Goal: Task Accomplishment & Management: Manage account settings

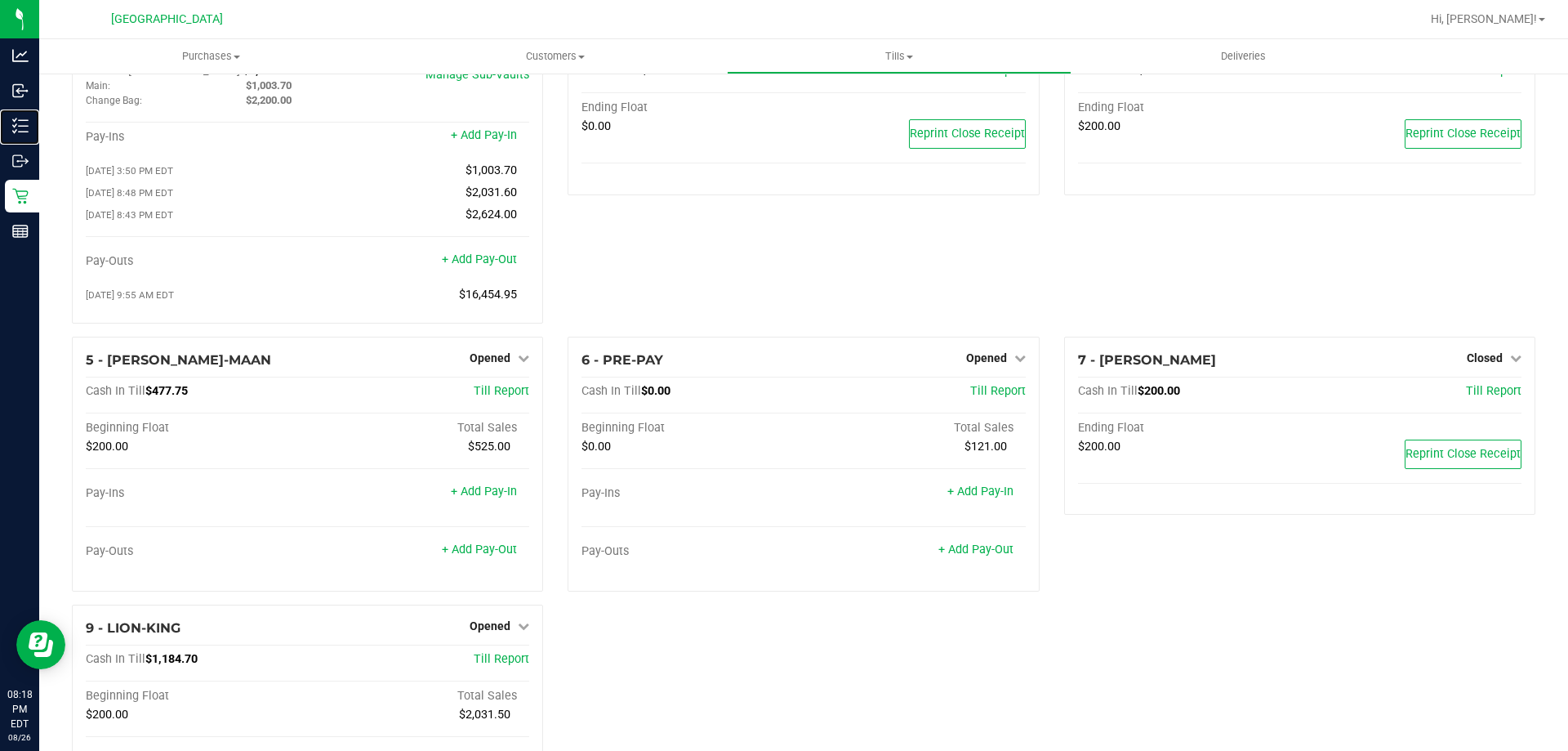
scroll to position [164, 0]
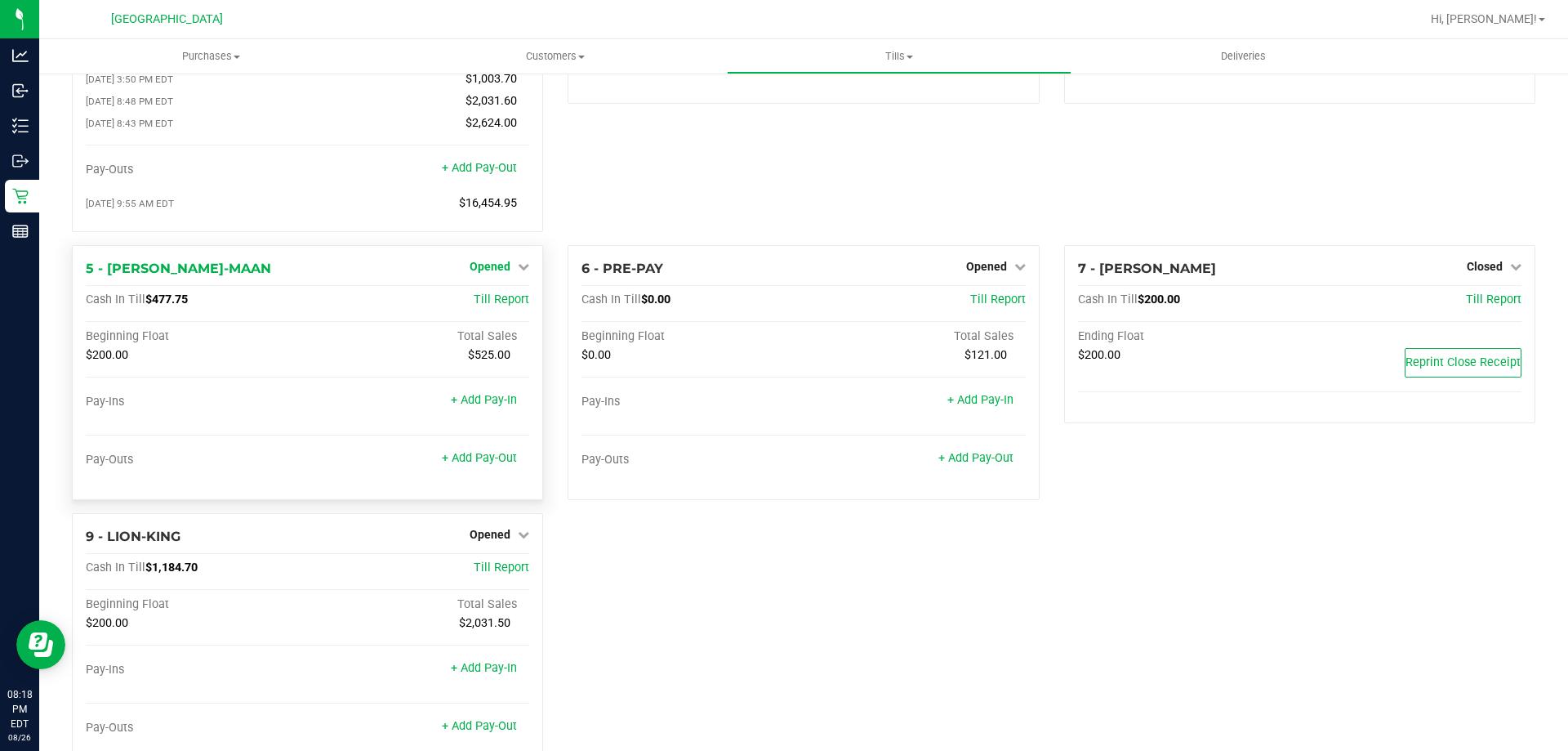
click at [505, 270] on span "Opened" at bounding box center [490, 266] width 41 height 13
click at [488, 306] on link "Close Till" at bounding box center [492, 300] width 44 height 13
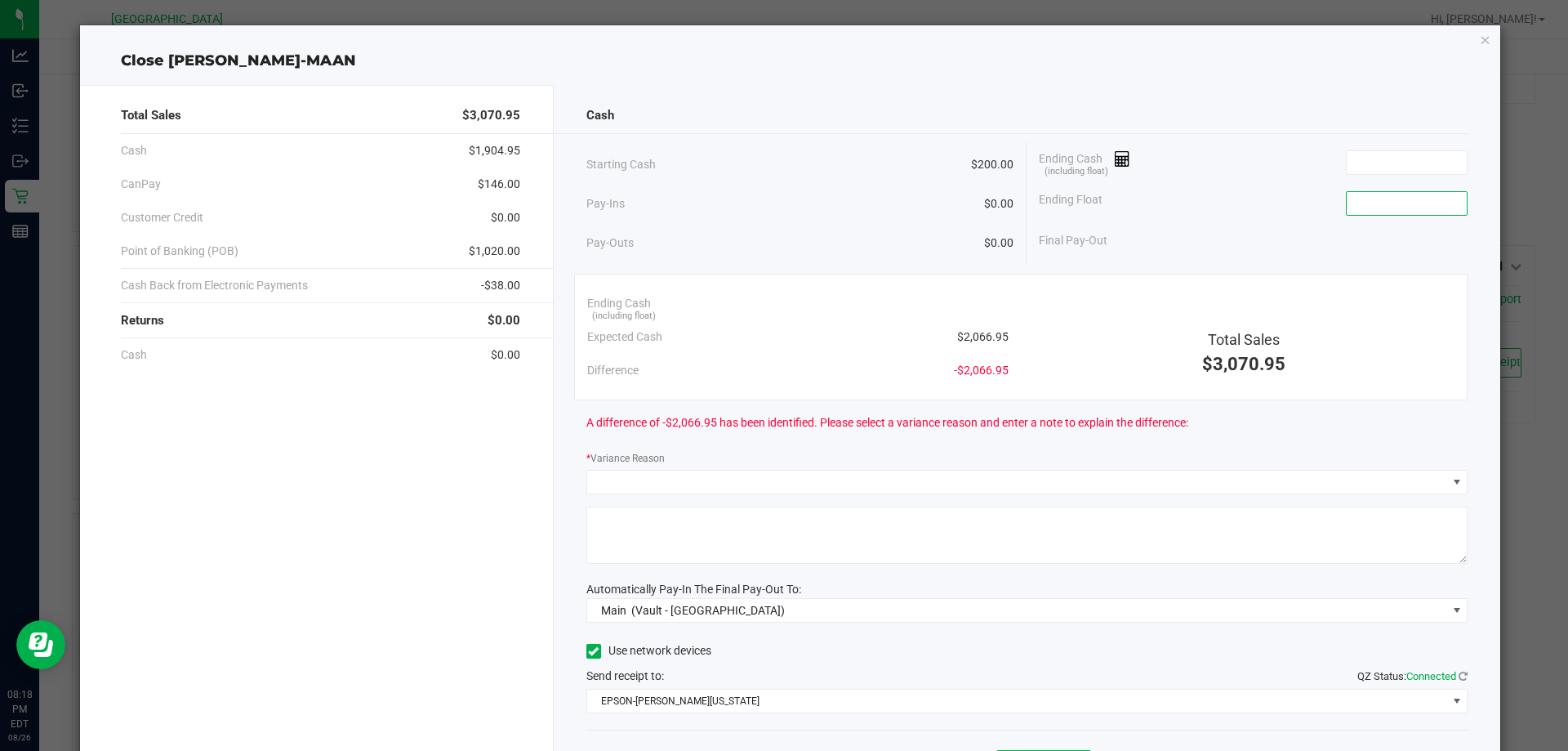
click at [1387, 208] on input at bounding box center [1406, 203] width 120 height 23
type input "$200.00"
click at [1367, 158] on input at bounding box center [1406, 162] width 120 height 23
click at [1347, 158] on input at bounding box center [1406, 162] width 120 height 23
click at [1393, 157] on input "2046.95" at bounding box center [1406, 162] width 120 height 23
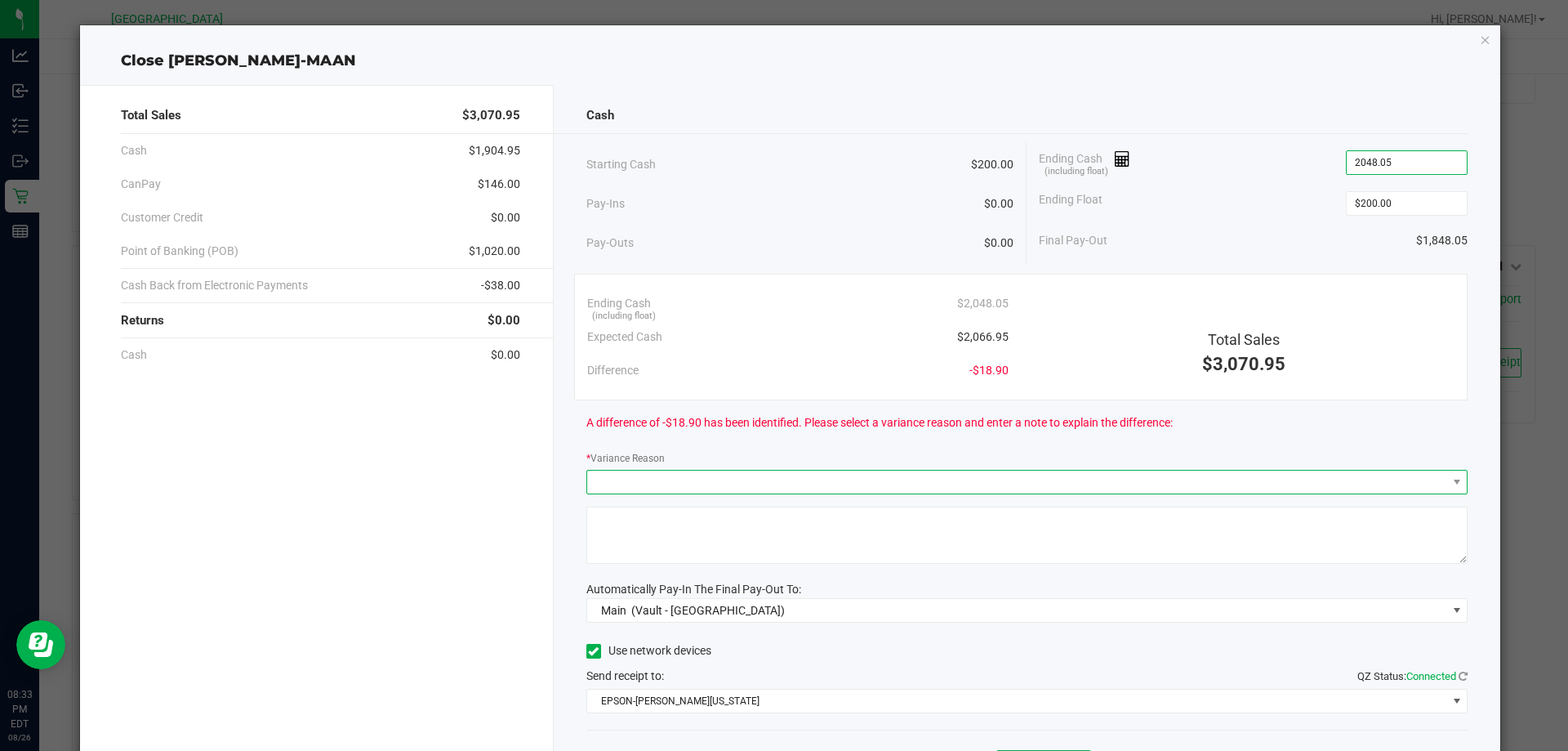
type input "$2,048.05"
click at [1005, 470] on span at bounding box center [1027, 482] width 882 height 24
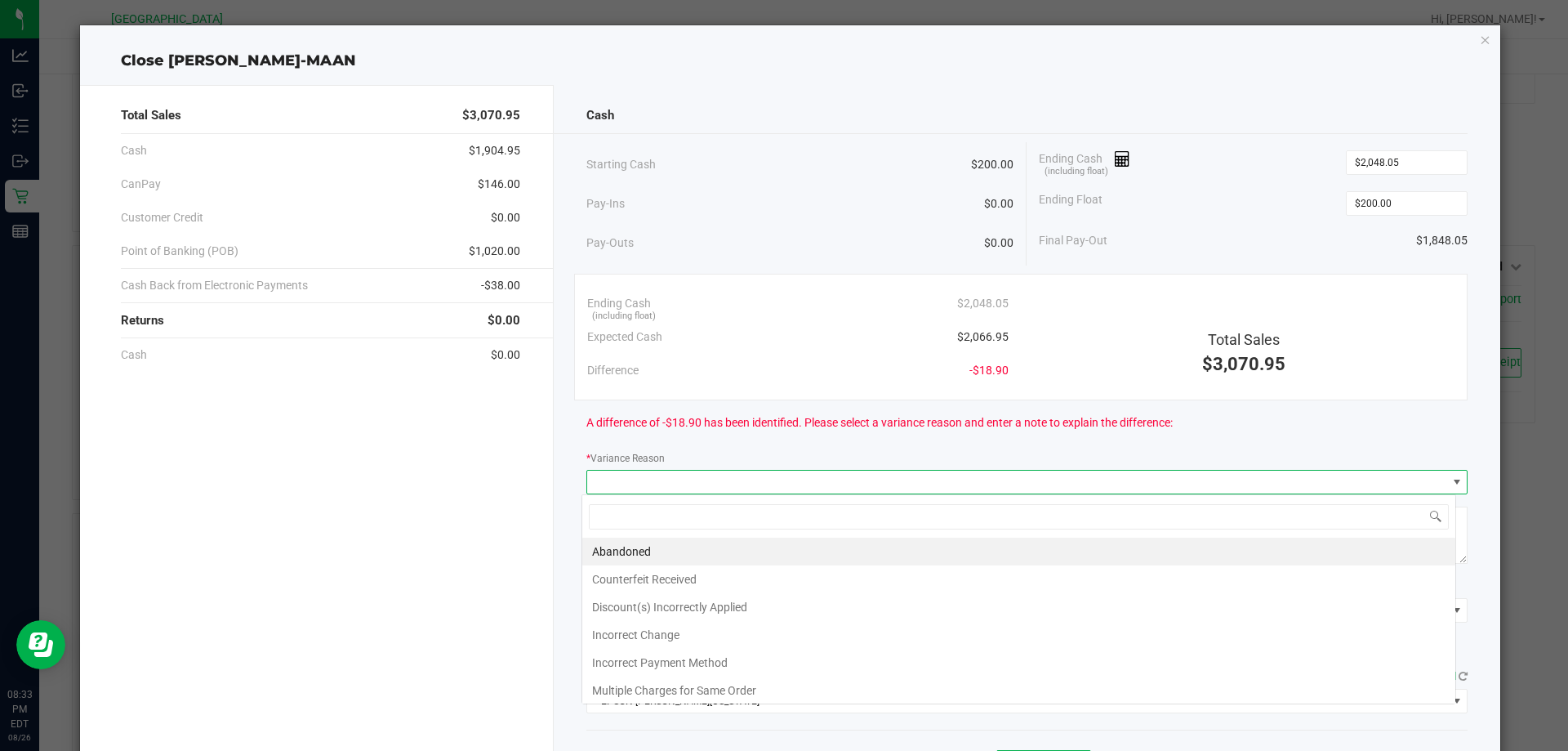
scroll to position [24, 874]
click at [691, 643] on li "Incorrect Change" at bounding box center [1018, 635] width 873 height 28
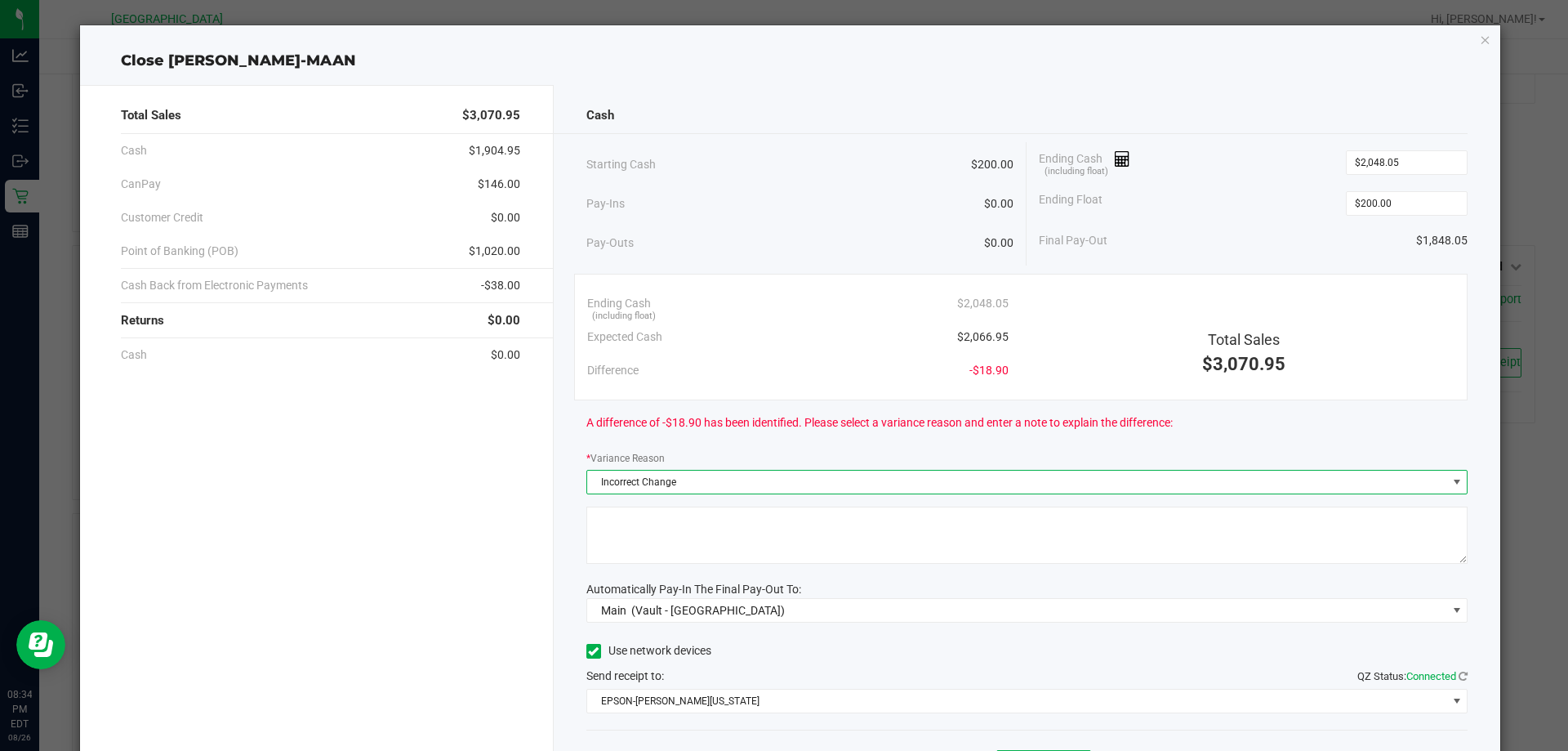
click at [621, 535] on textarea at bounding box center [1027, 534] width 882 height 57
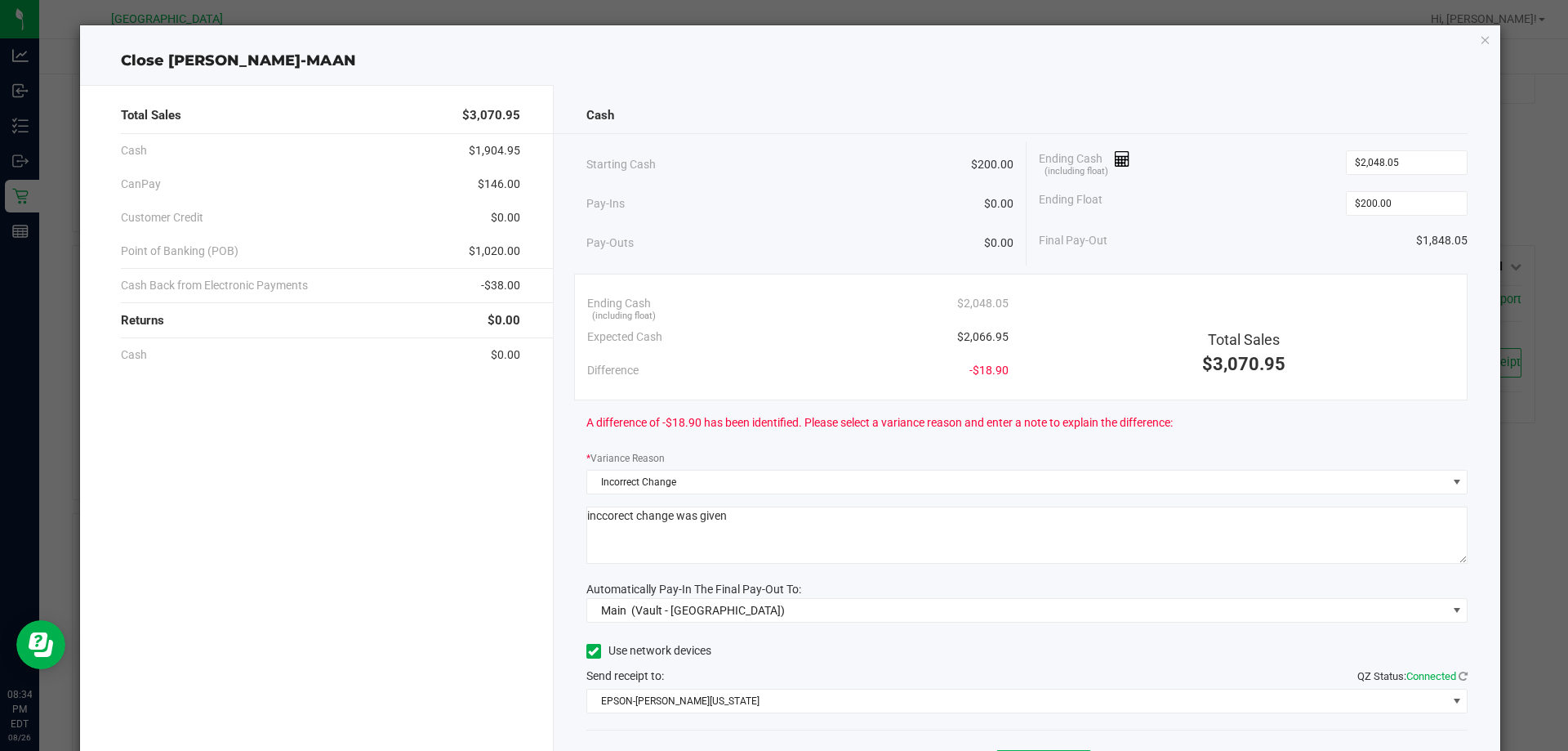
click at [611, 514] on textarea at bounding box center [1027, 534] width 882 height 57
click at [599, 519] on textarea at bounding box center [1027, 534] width 882 height 57
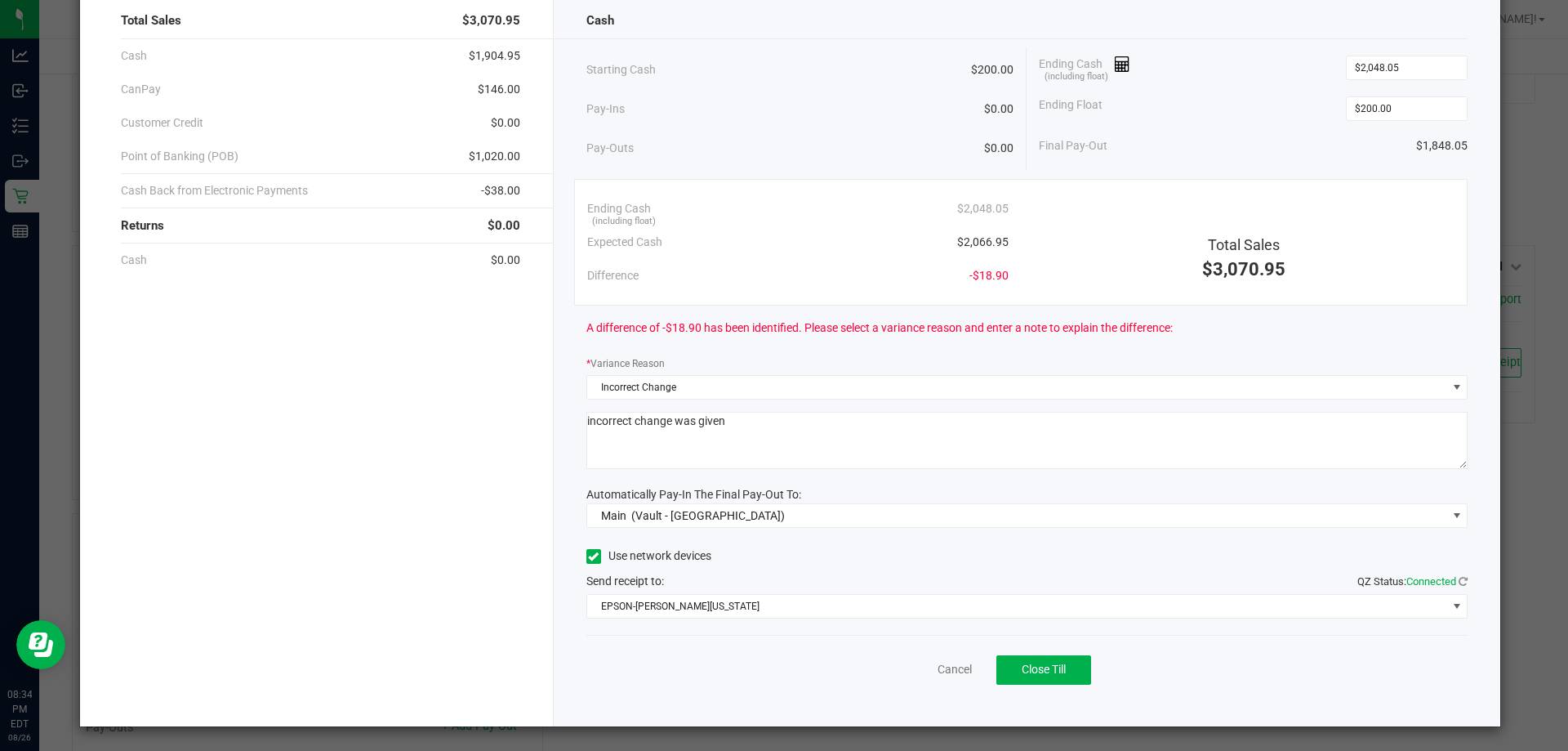
scroll to position [96, 0]
type textarea "incorrect change was given"
click at [1043, 677] on button "Close Till" at bounding box center [1043, 669] width 95 height 30
click at [909, 674] on link "Dismiss" at bounding box center [919, 669] width 39 height 17
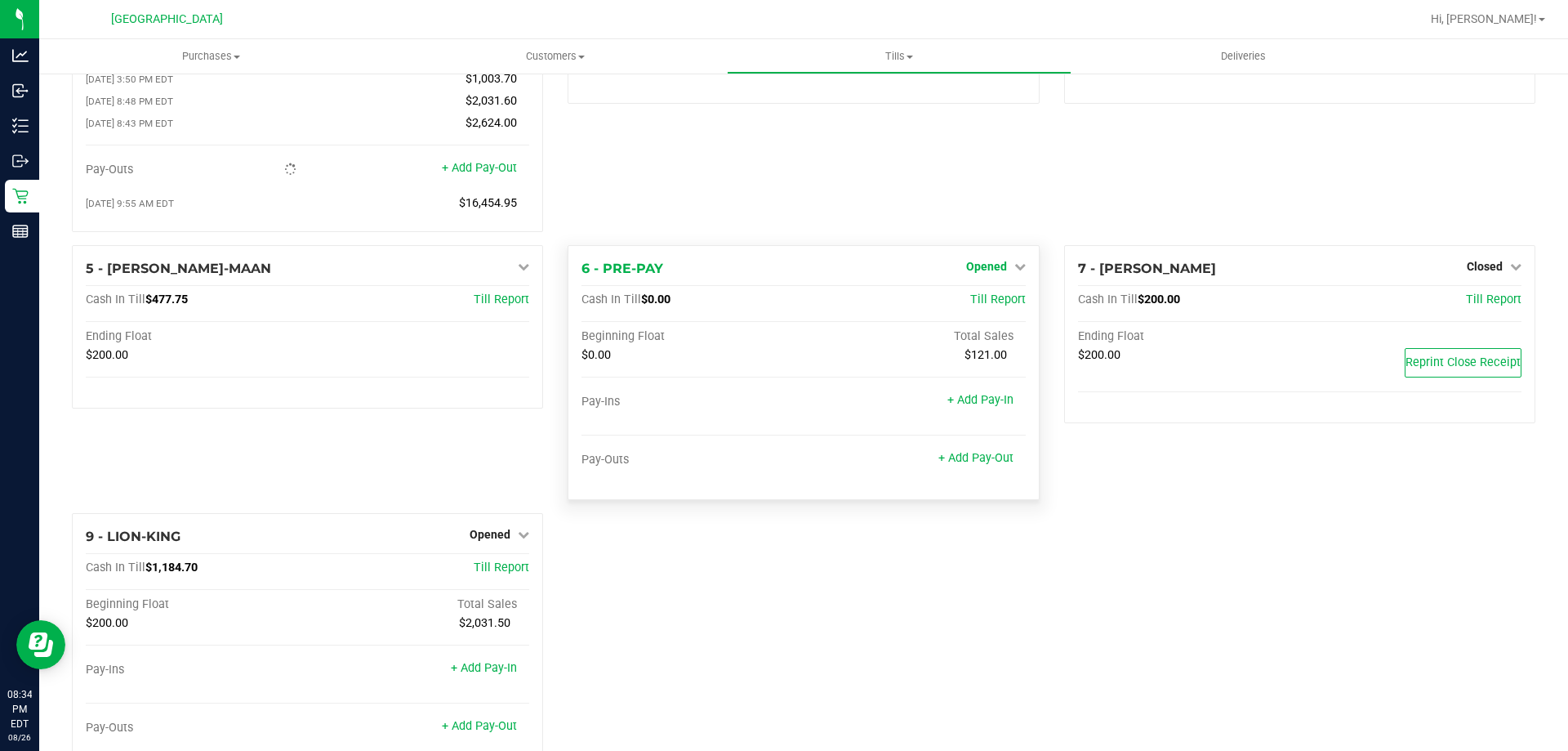
click at [1015, 272] on icon at bounding box center [1020, 266] width 11 height 11
click at [983, 306] on link "Close Till" at bounding box center [988, 300] width 44 height 13
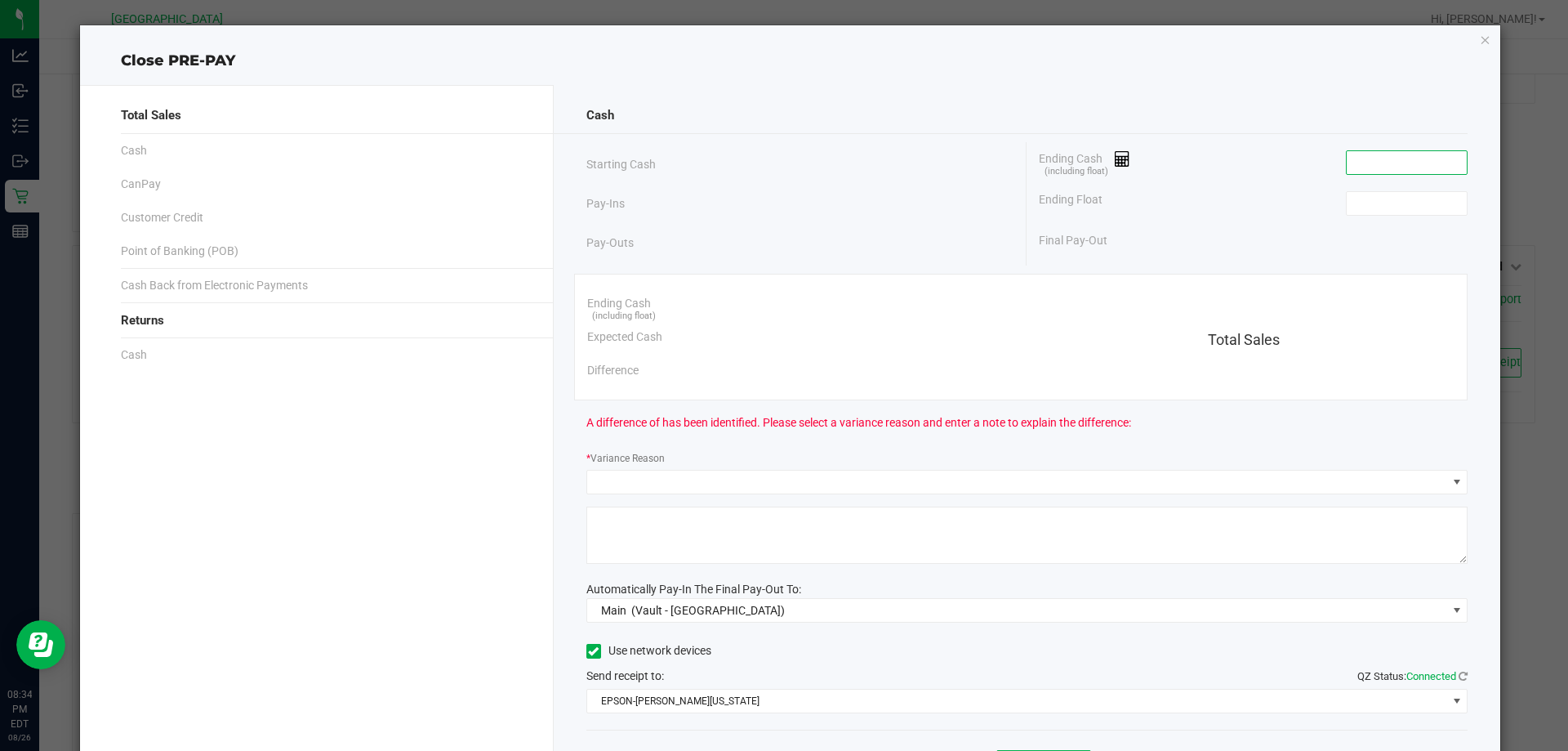
click at [1373, 160] on input at bounding box center [1406, 162] width 120 height 23
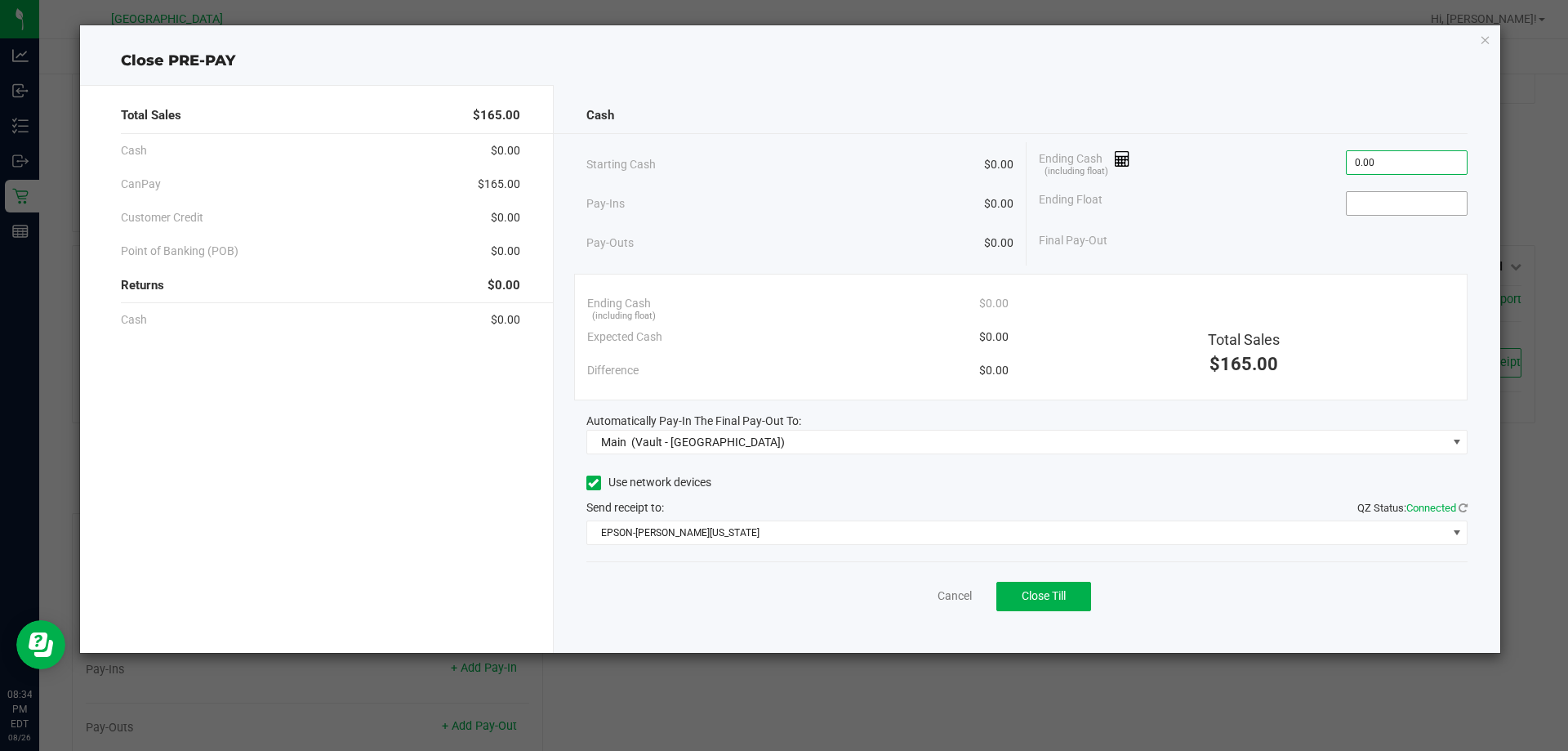
type input "$0.00"
click at [1378, 193] on input at bounding box center [1406, 203] width 120 height 23
type input "$0.00"
click at [1056, 605] on button "Close Till" at bounding box center [1043, 597] width 95 height 30
click at [925, 597] on link "Dismiss" at bounding box center [919, 596] width 39 height 17
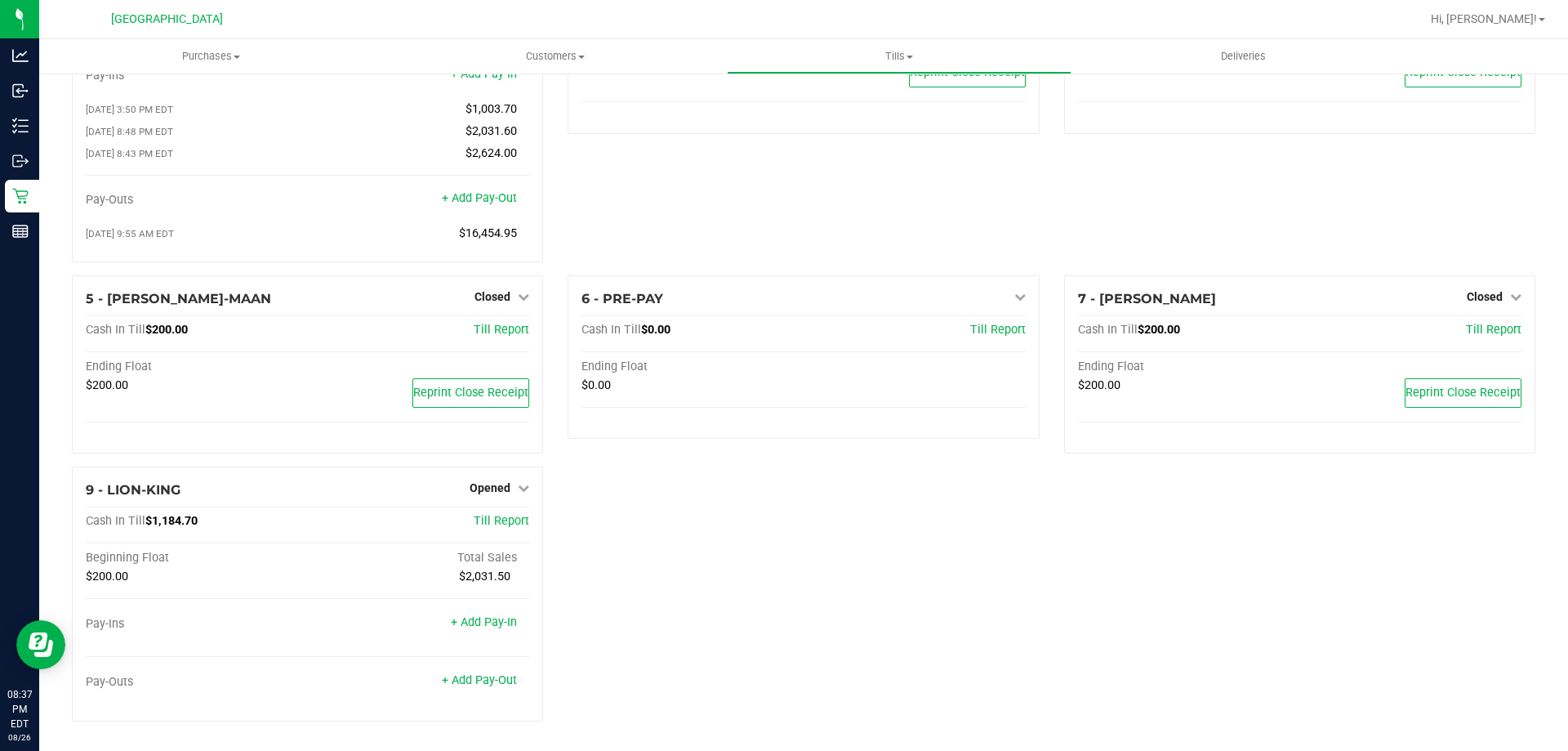
scroll to position [138, 0]
click at [498, 484] on span "Opened" at bounding box center [490, 488] width 41 height 13
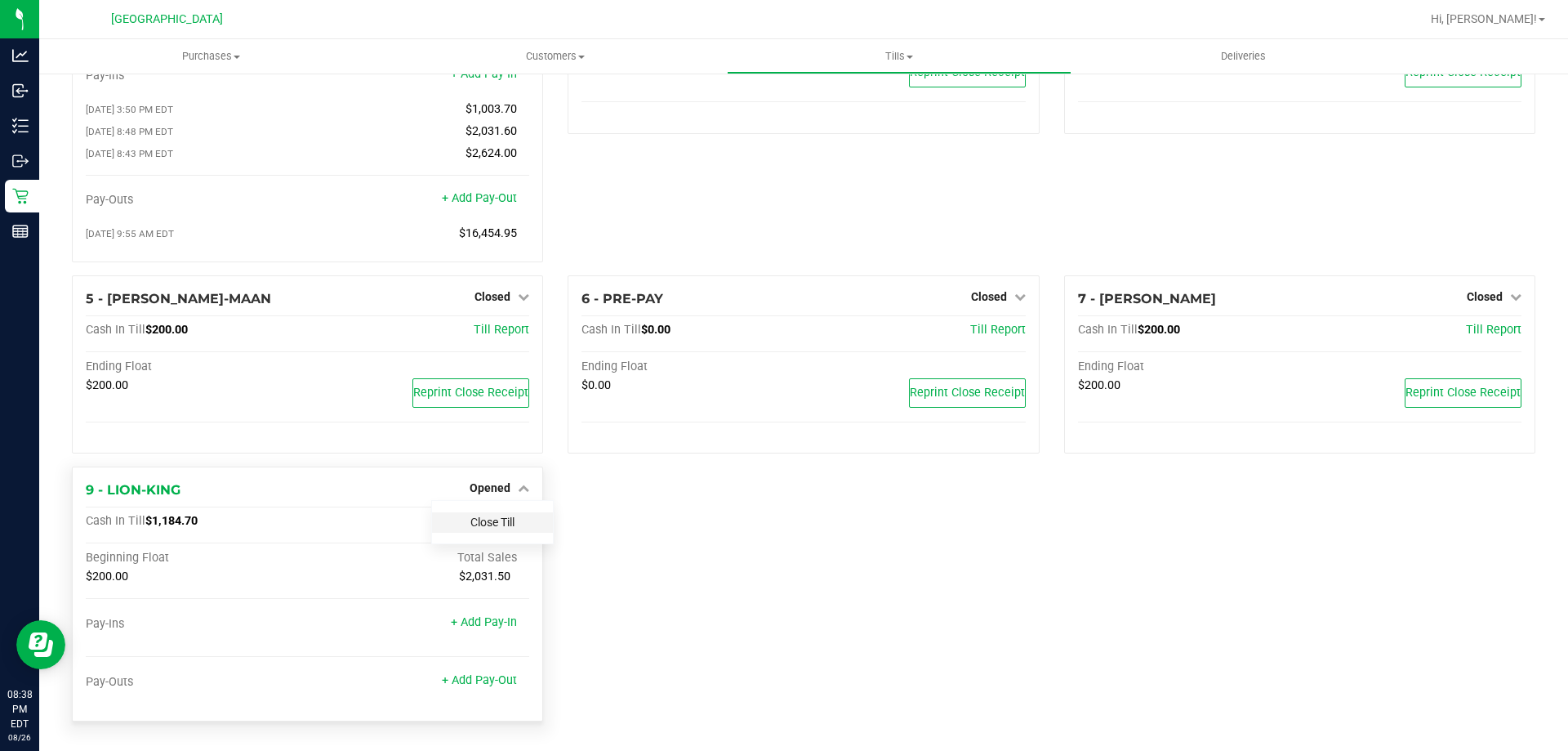
click at [512, 519] on link "Close Till" at bounding box center [492, 522] width 44 height 13
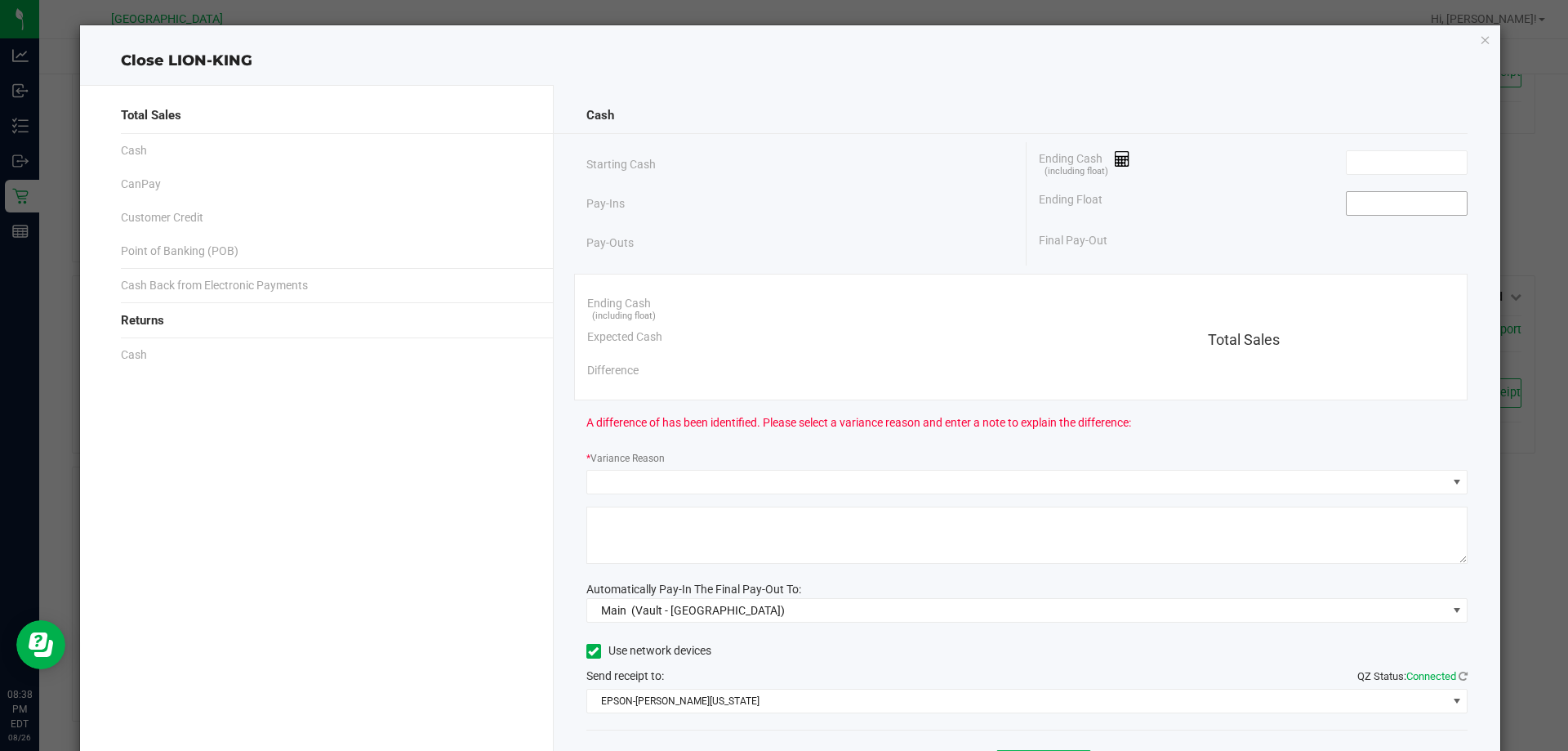
click at [1408, 209] on input at bounding box center [1406, 203] width 120 height 23
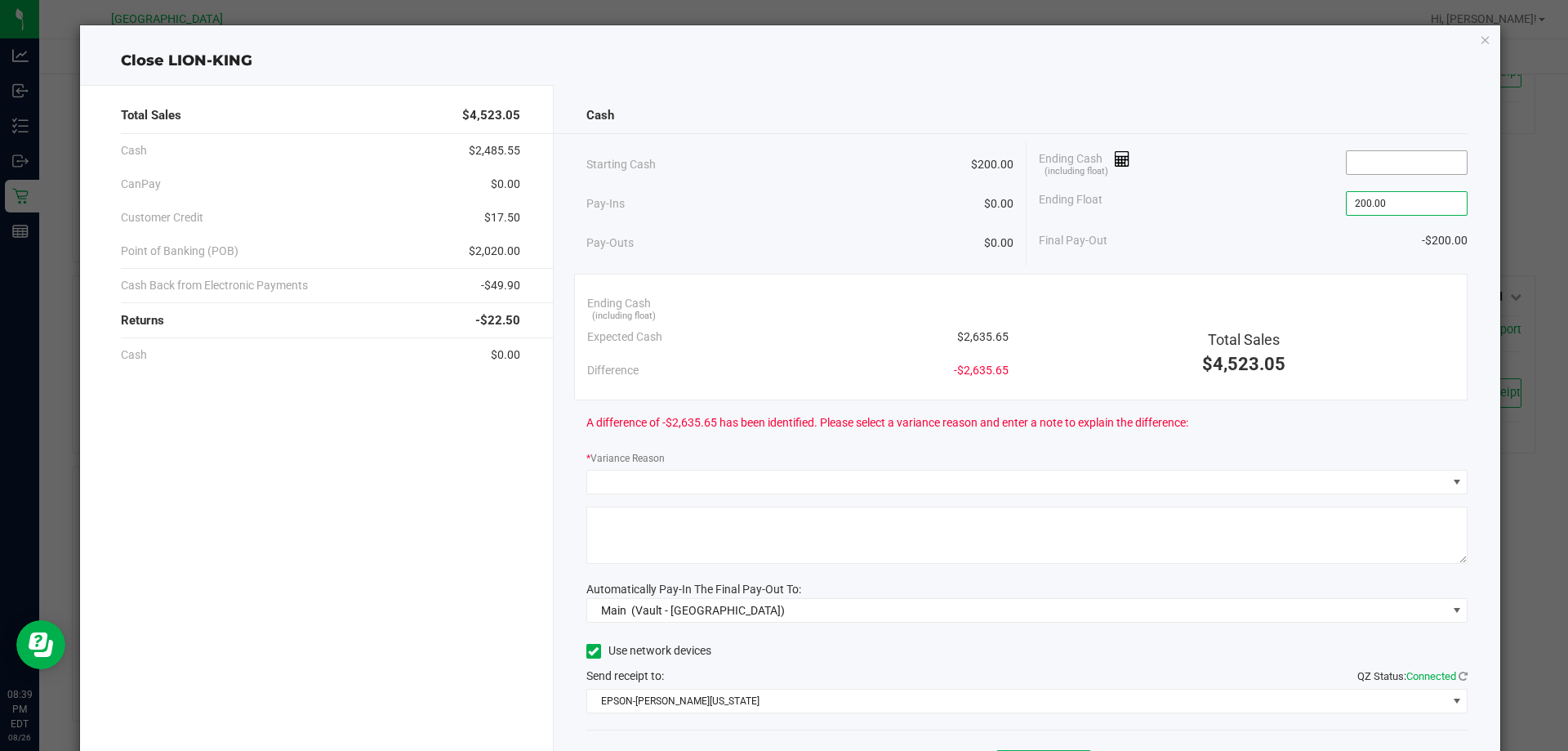
type input "$200.00"
drag, startPoint x: 1343, startPoint y: 156, endPoint x: 1346, endPoint y: 168, distance: 12.4
click at [1347, 168] on input at bounding box center [1406, 162] width 120 height 23
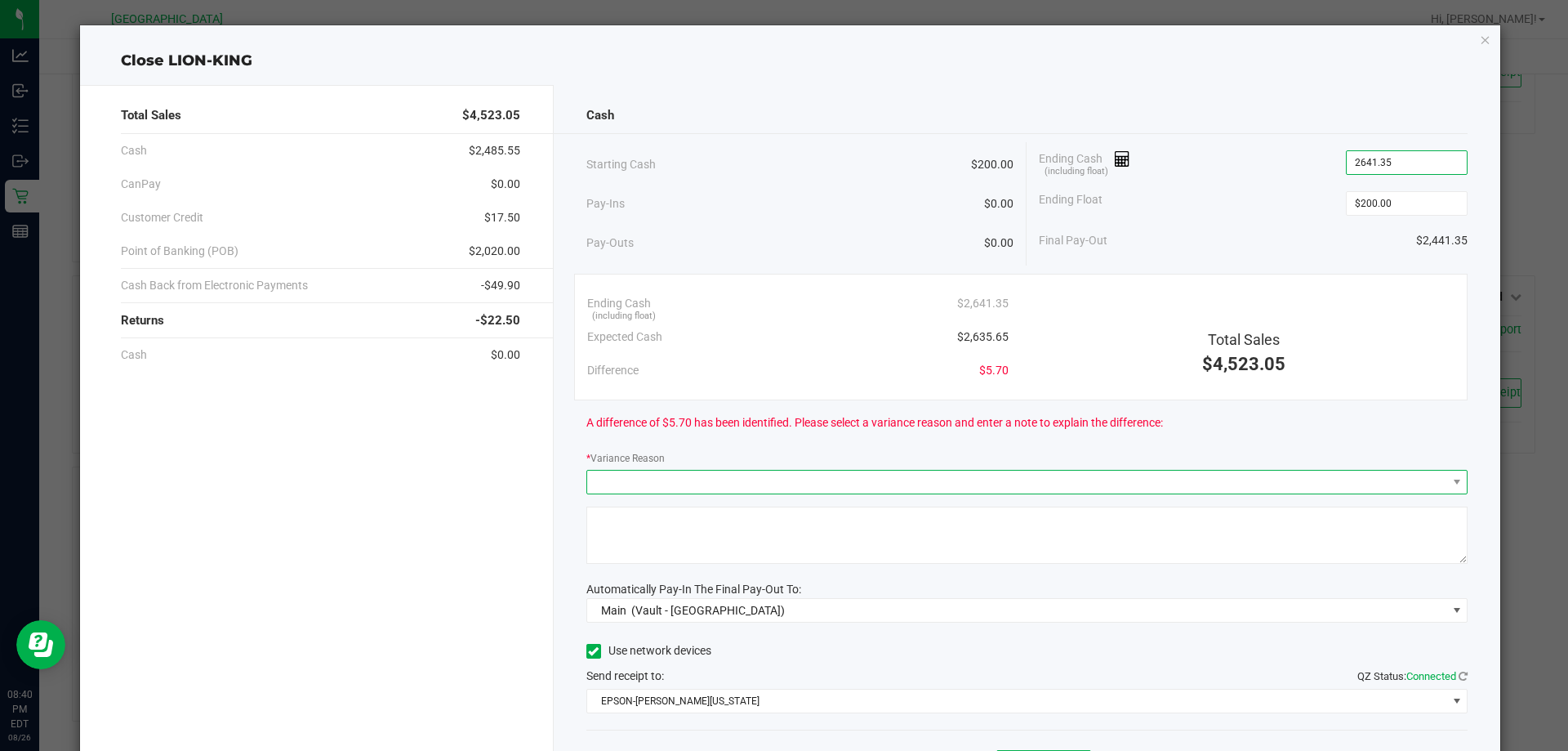
type input "$2,641.35"
drag, startPoint x: 1189, startPoint y: 481, endPoint x: 1171, endPoint y: 485, distance: 18.4
click at [1189, 482] on span at bounding box center [1017, 482] width 860 height 23
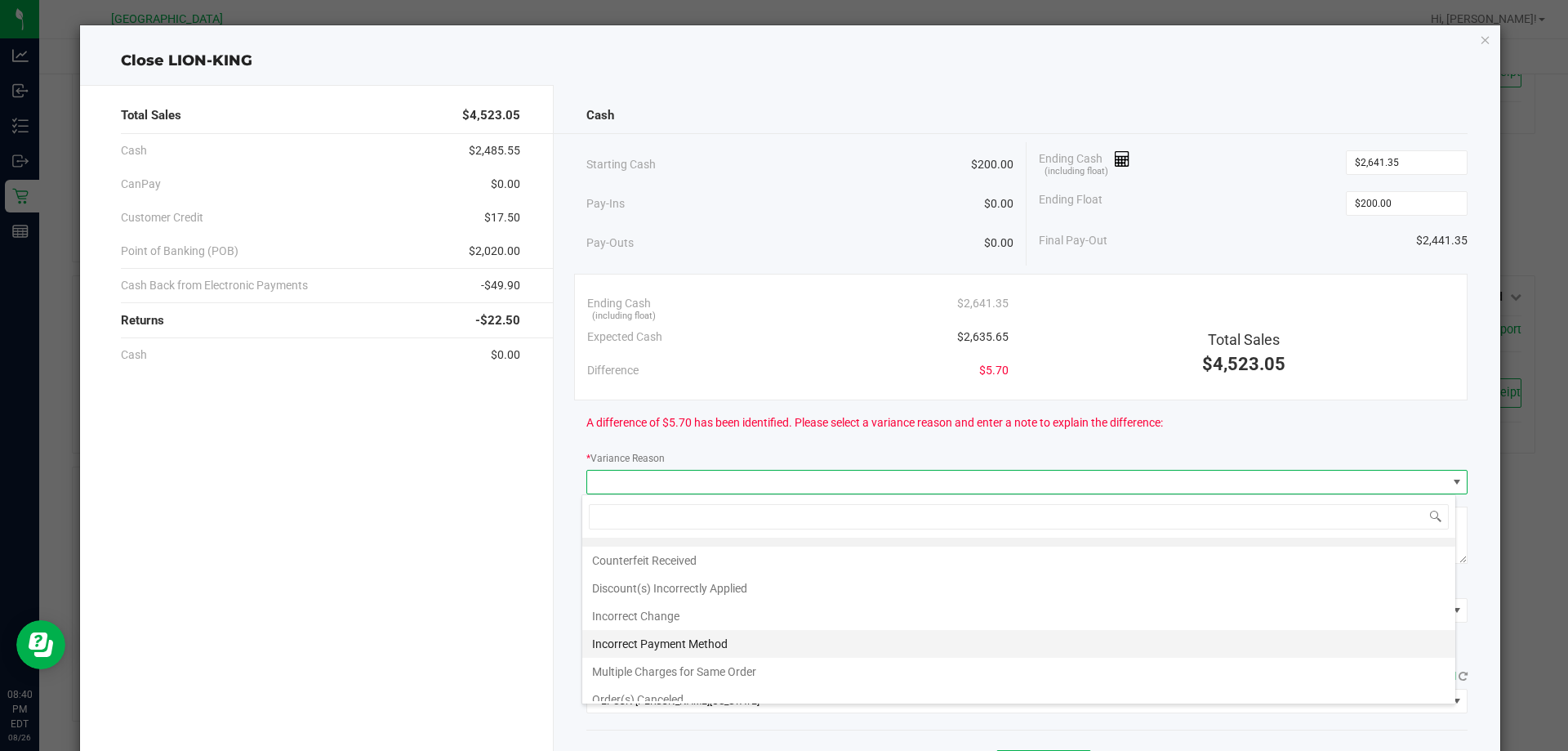
scroll to position [0, 0]
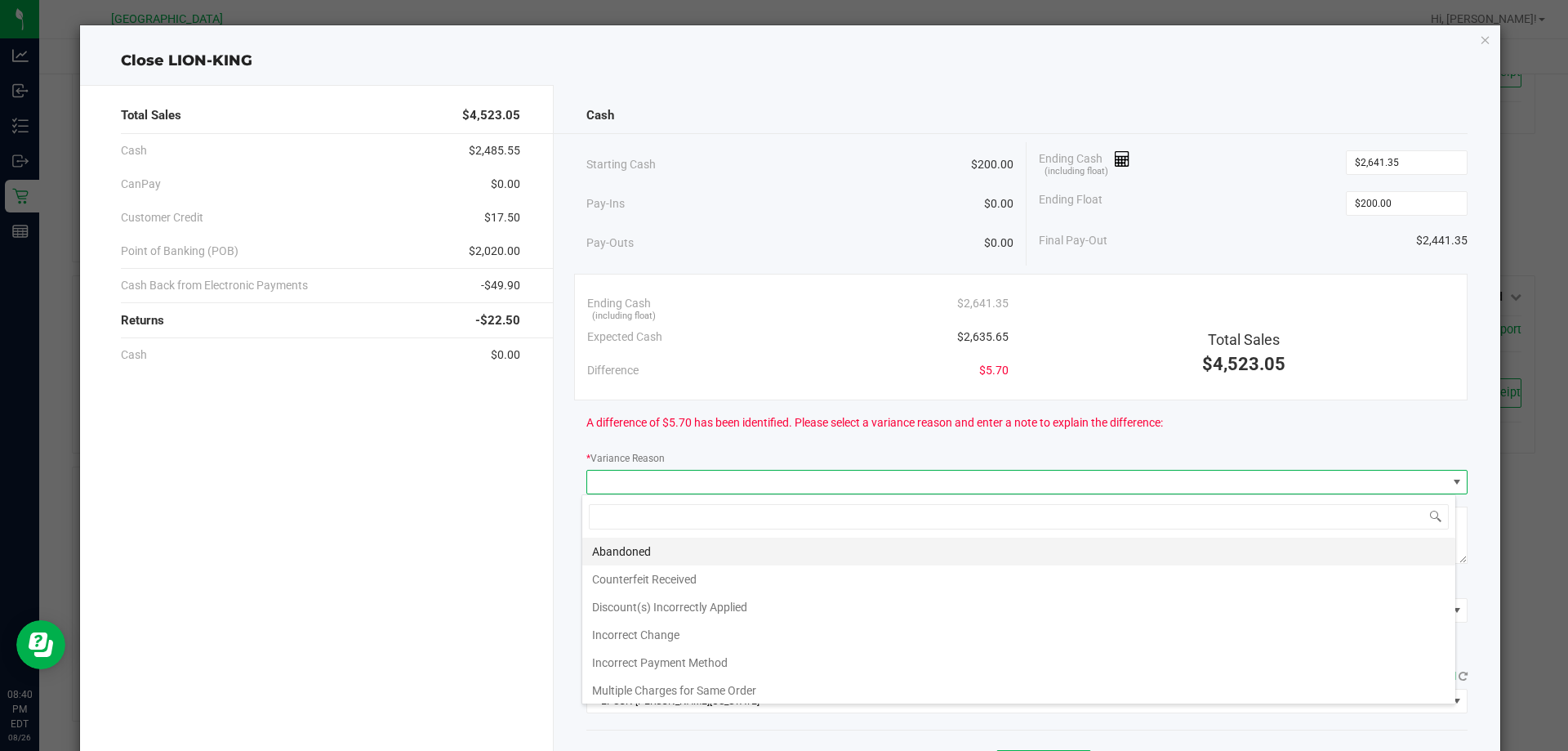
click at [651, 548] on li "Abandoned" at bounding box center [1018, 552] width 873 height 28
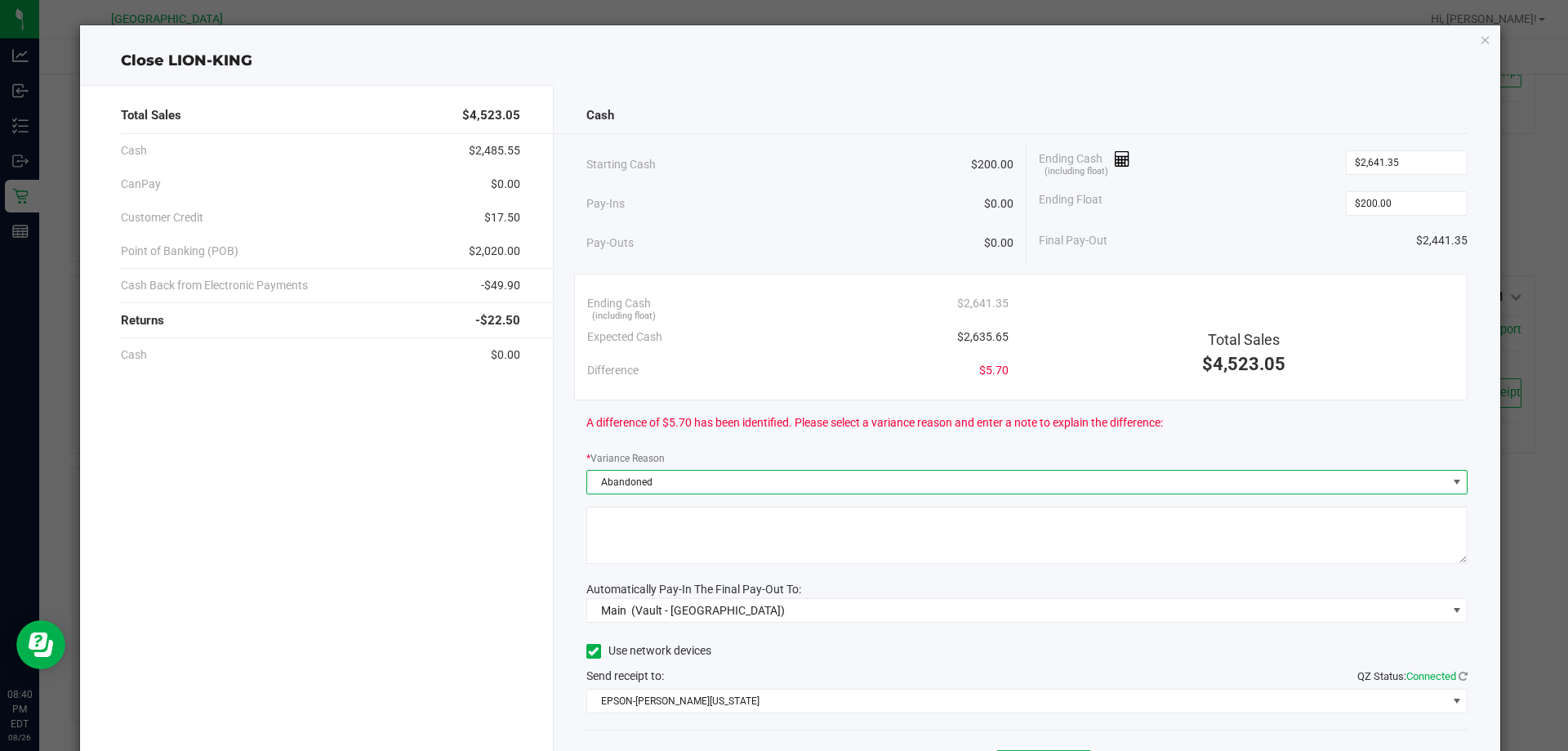
click at [600, 530] on textarea at bounding box center [1027, 534] width 882 height 57
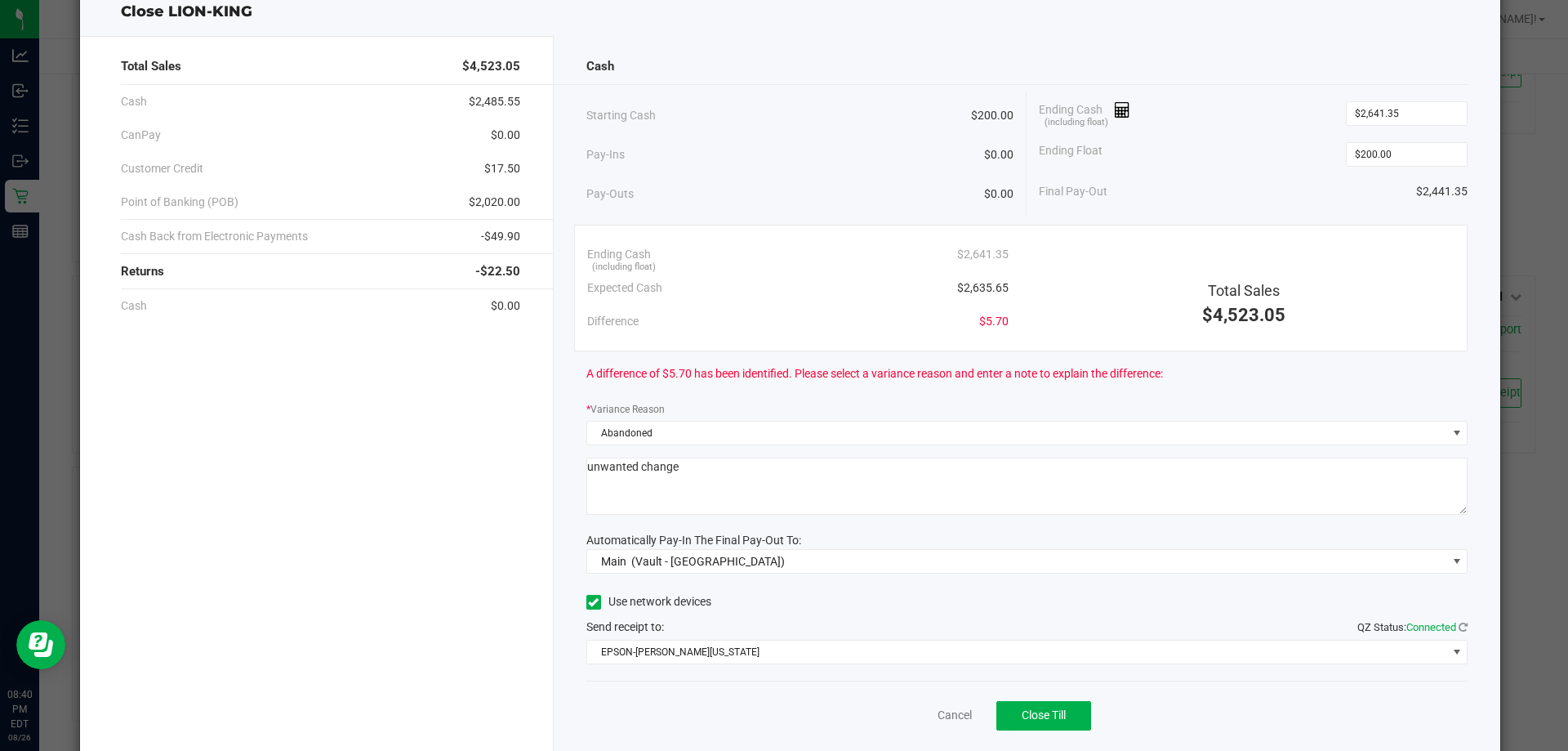
scroll to position [96, 0]
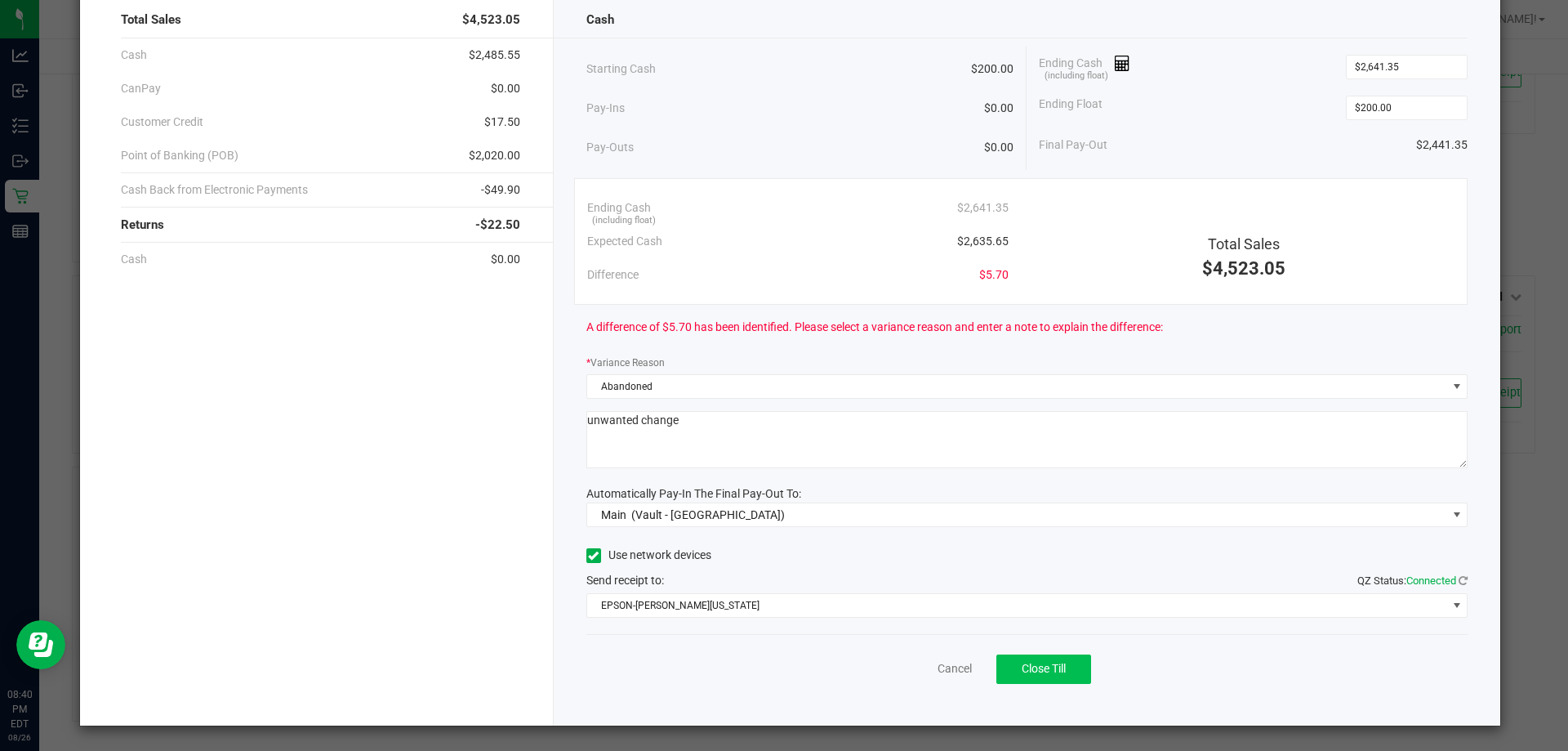
type textarea "unwanted change"
click at [1029, 662] on span "Close Till" at bounding box center [1043, 668] width 44 height 13
click at [901, 667] on link "Dismiss" at bounding box center [919, 669] width 39 height 17
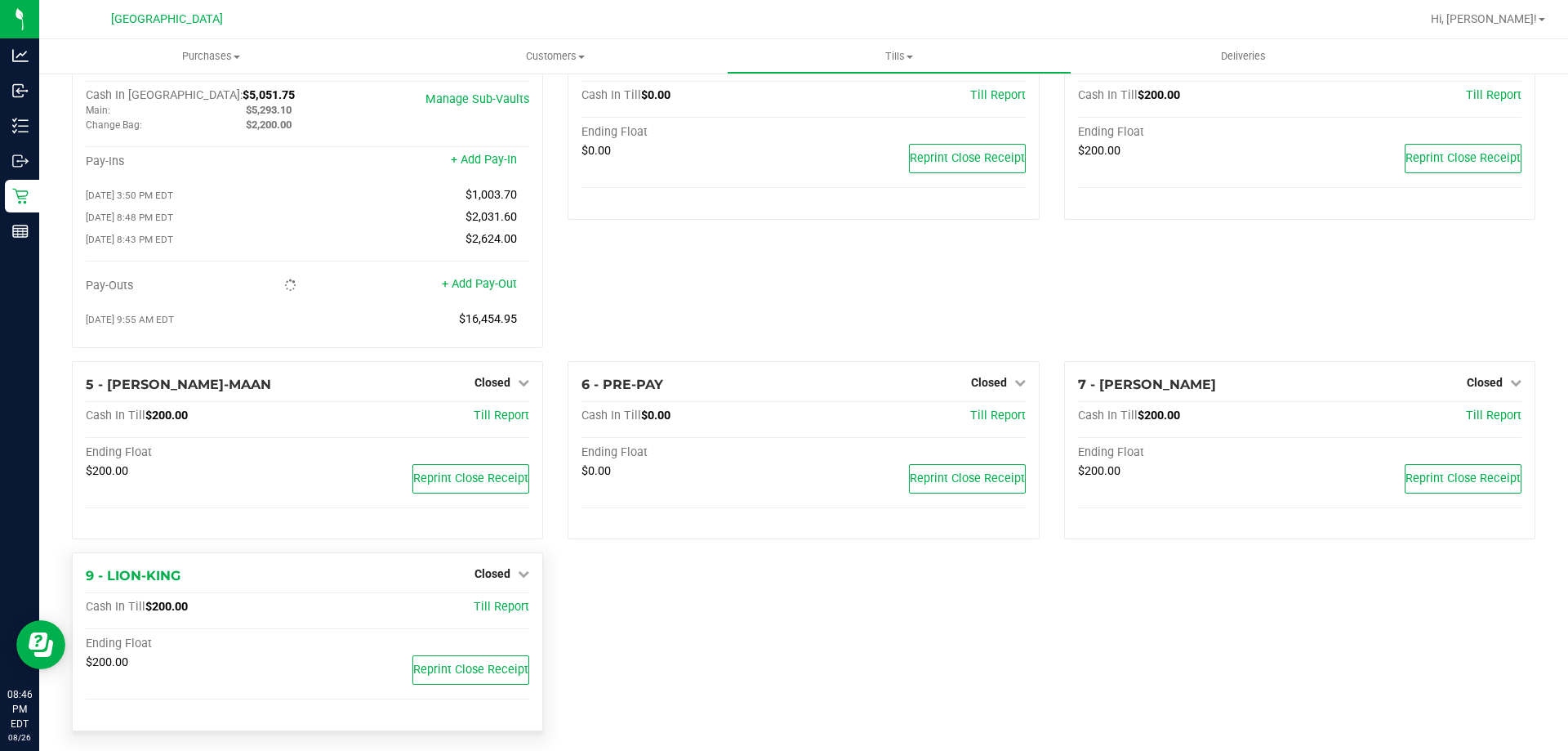
scroll to position [62, 0]
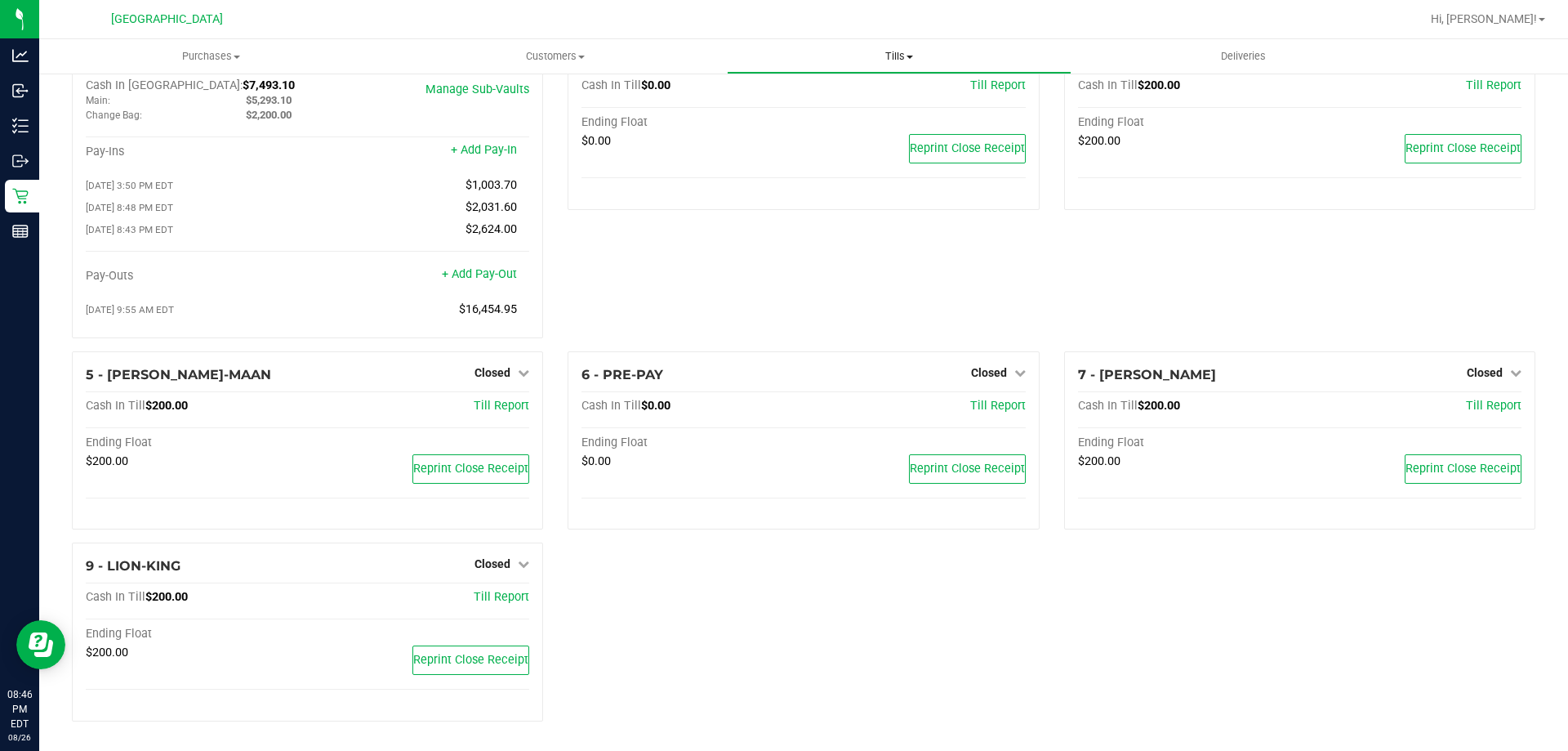
click at [917, 58] on span "Tills" at bounding box center [898, 57] width 342 height 15
click at [881, 121] on span "Reconcile e-payments" at bounding box center [808, 117] width 163 height 14
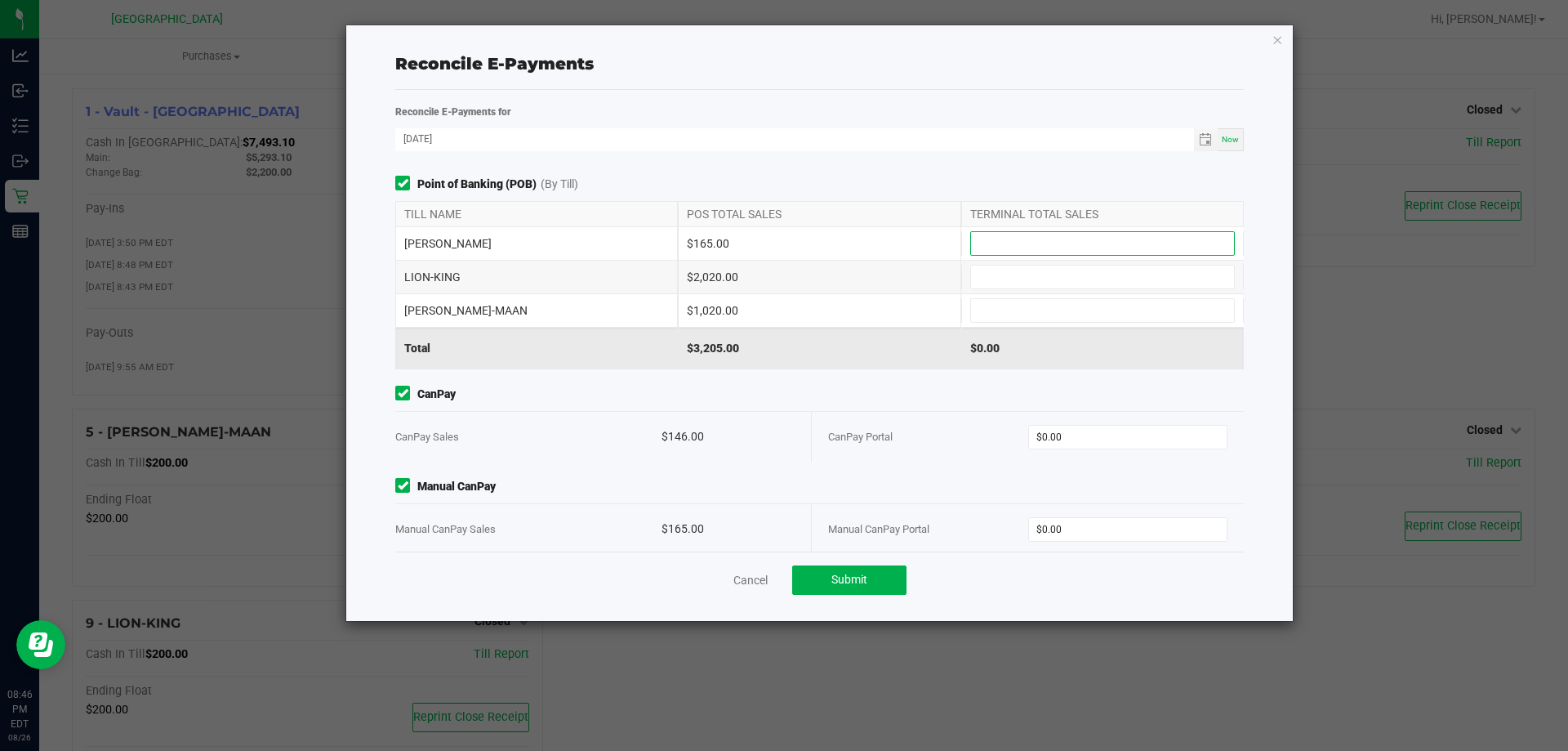
click at [1069, 248] on input at bounding box center [1102, 243] width 263 height 23
type input "$165.00"
drag, startPoint x: 1011, startPoint y: 267, endPoint x: 989, endPoint y: 284, distance: 27.8
click at [1003, 271] on input at bounding box center [1102, 276] width 263 height 23
type input "$2,020.00"
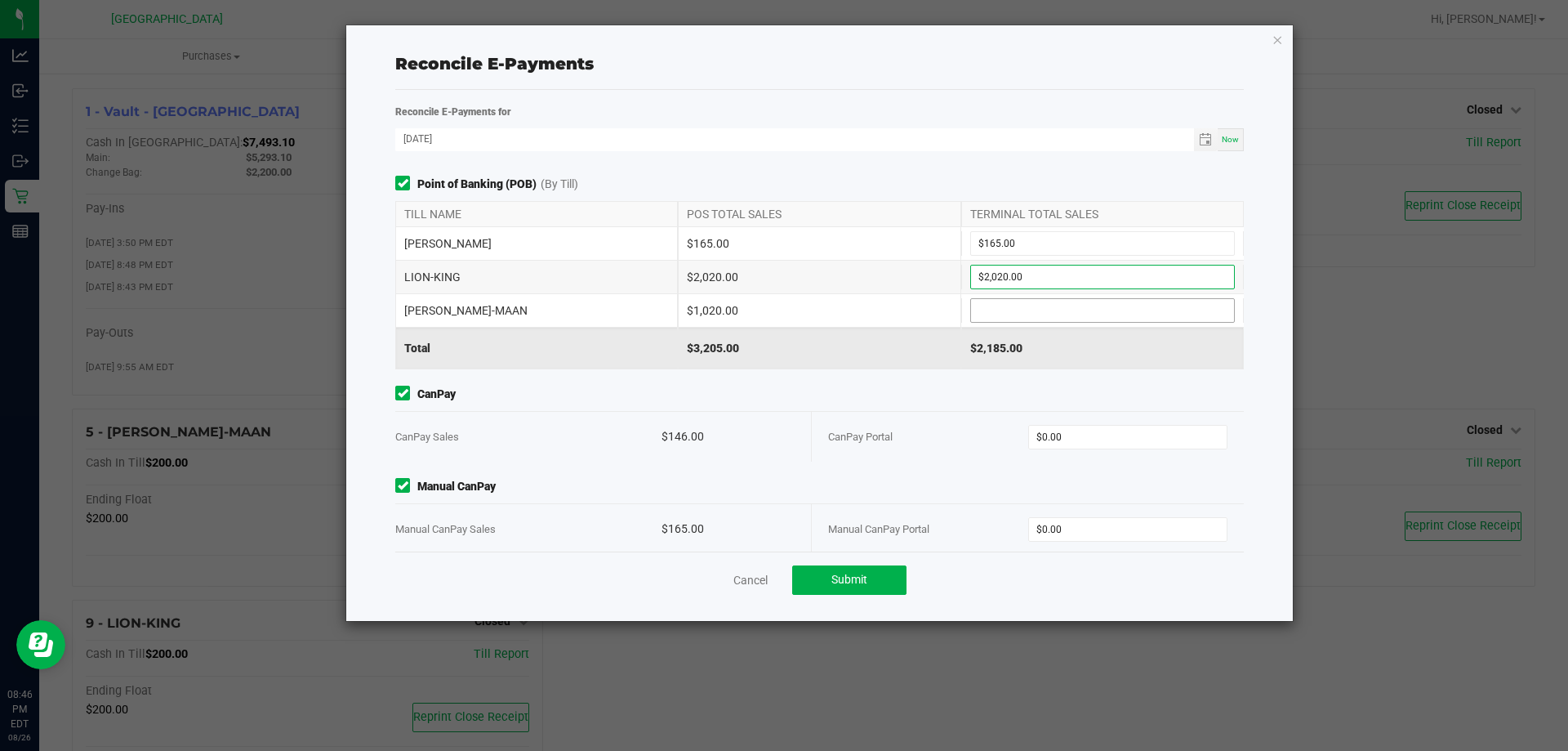
click at [1012, 306] on input at bounding box center [1102, 310] width 263 height 23
type input "$1,020.00"
click at [1106, 435] on input "0" at bounding box center [1127, 437] width 198 height 23
type input "$146.00"
click at [1065, 531] on input "0" at bounding box center [1127, 530] width 198 height 23
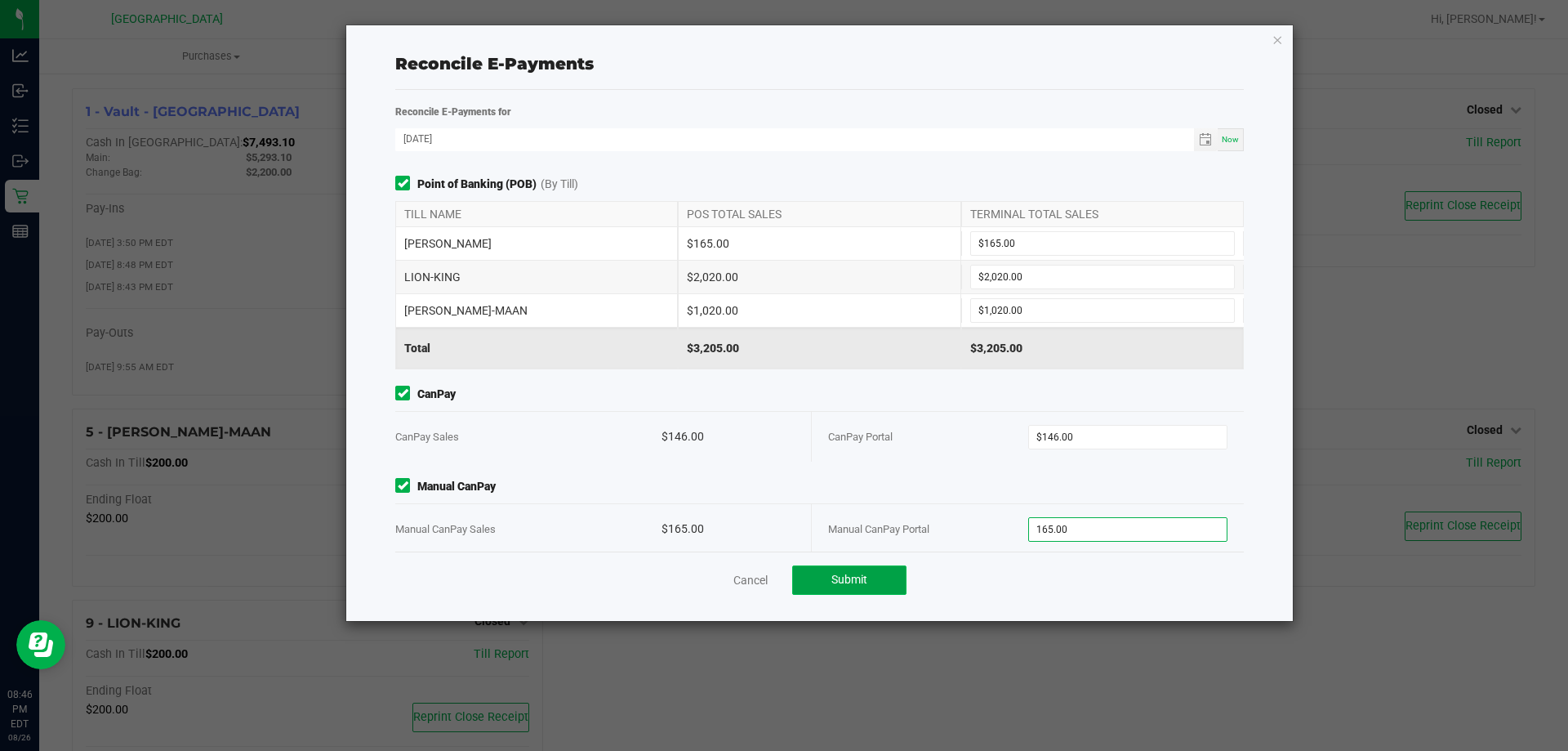
type input "$165.00"
click at [841, 585] on span "Submit" at bounding box center [849, 580] width 36 height 13
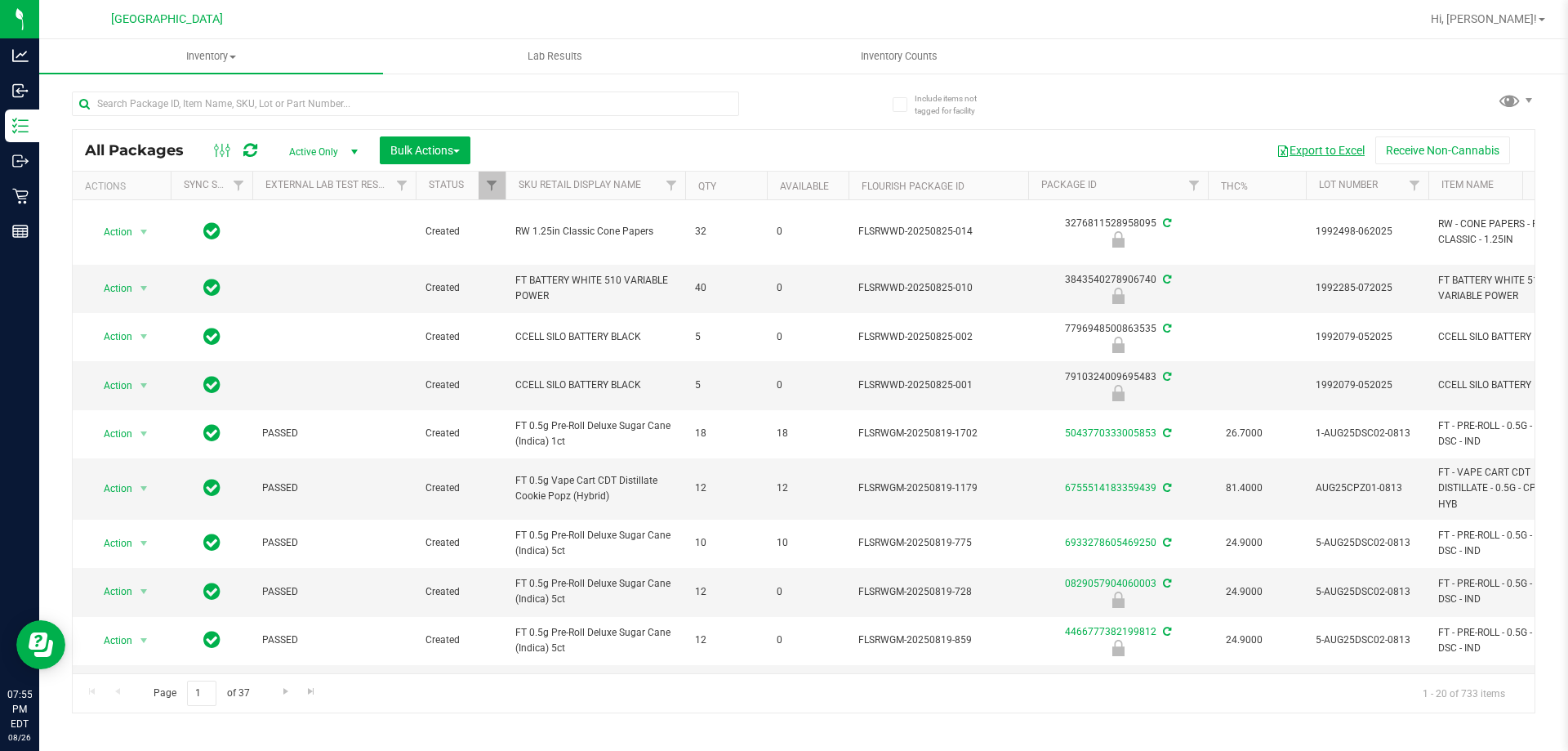
click at [1334, 144] on button "Export to Excel" at bounding box center [1321, 151] width 110 height 28
click at [1545, 20] on span at bounding box center [1541, 20] width 7 height 4
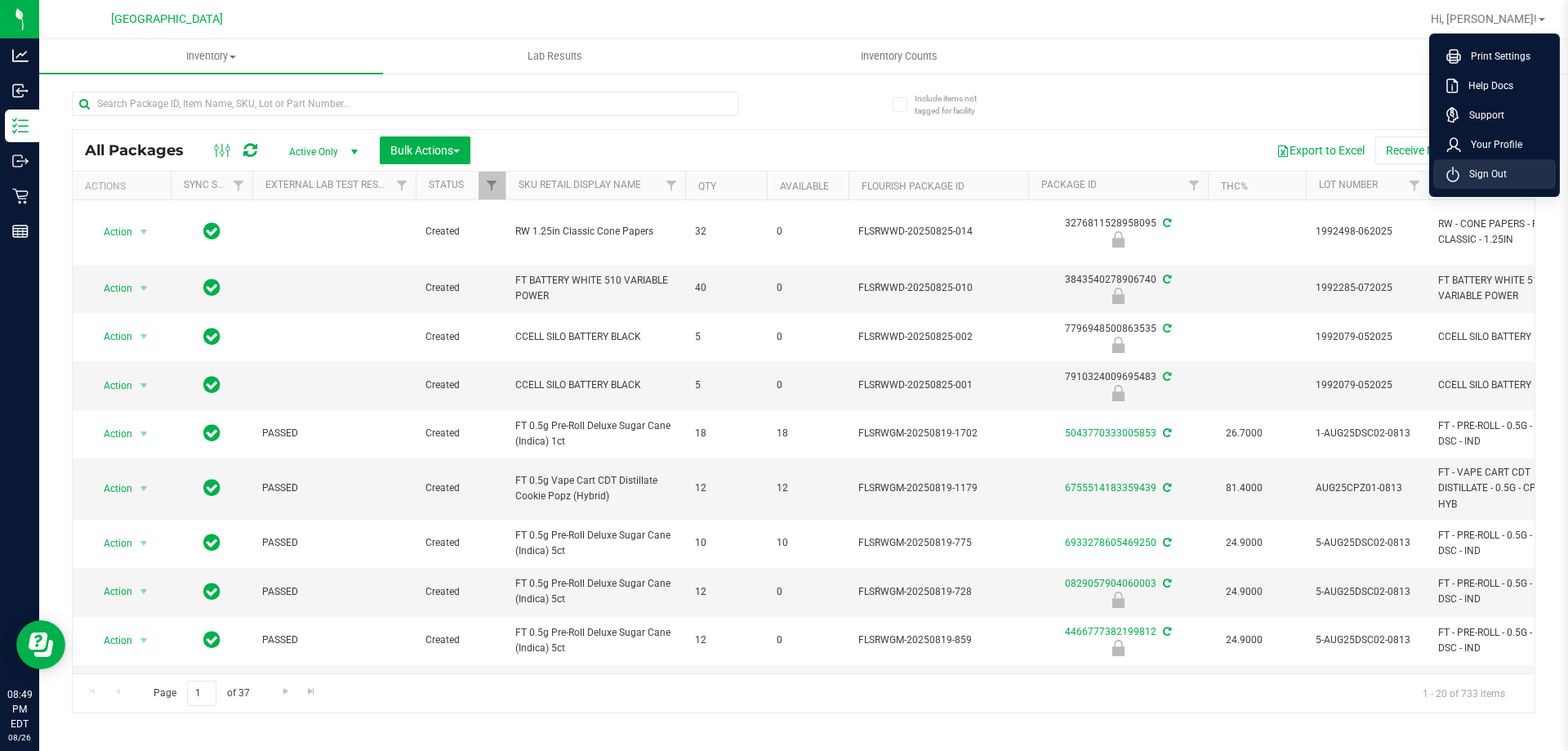
click at [1491, 169] on span "Sign Out" at bounding box center [1482, 174] width 47 height 17
